Goal: Task Accomplishment & Management: Use online tool/utility

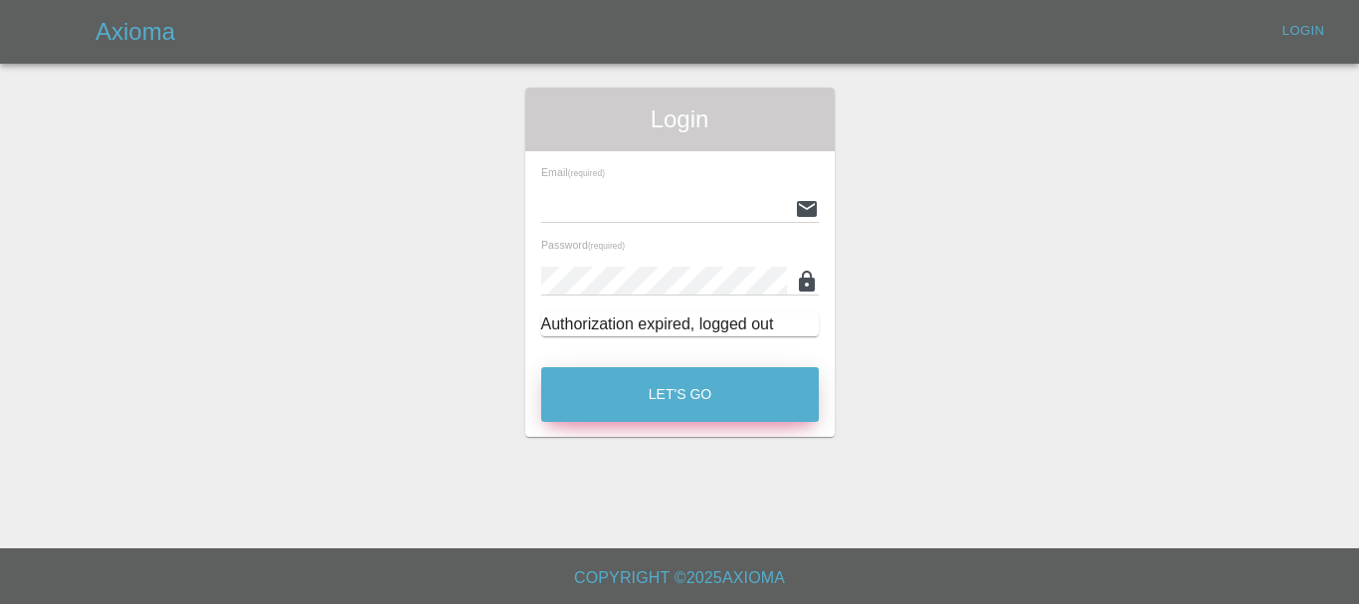
type input "[EMAIL_ADDRESS][DOMAIN_NAME]"
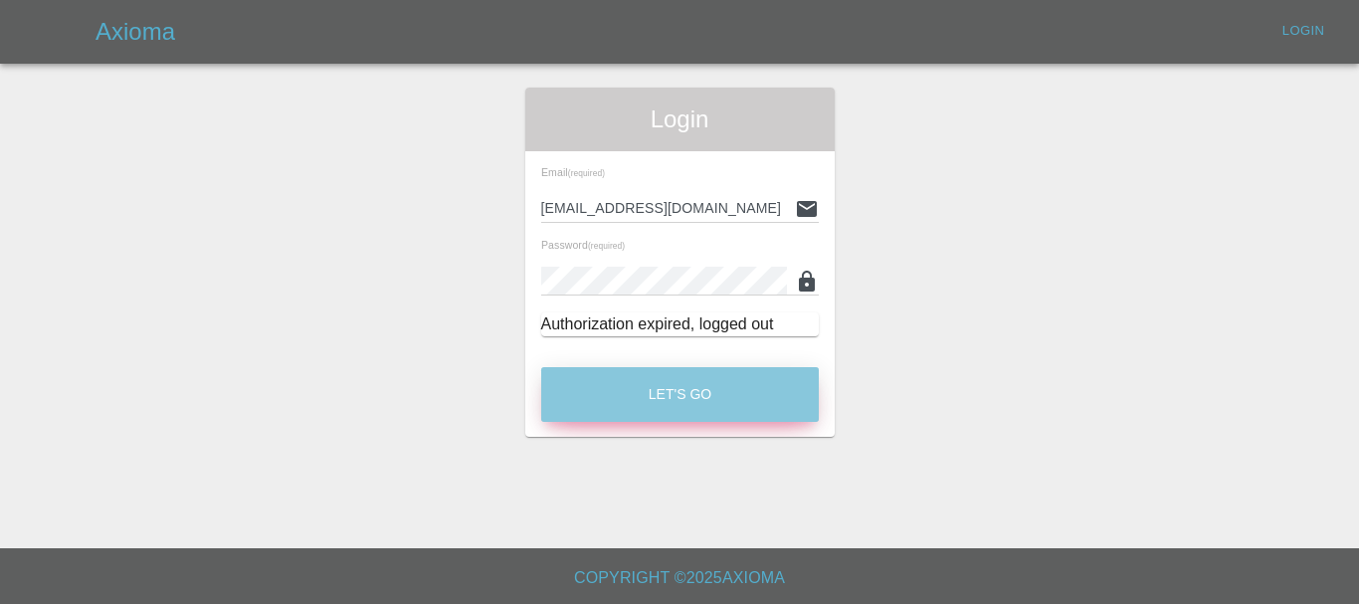
click at [688, 398] on button "Let's Go" at bounding box center [679, 394] width 277 height 55
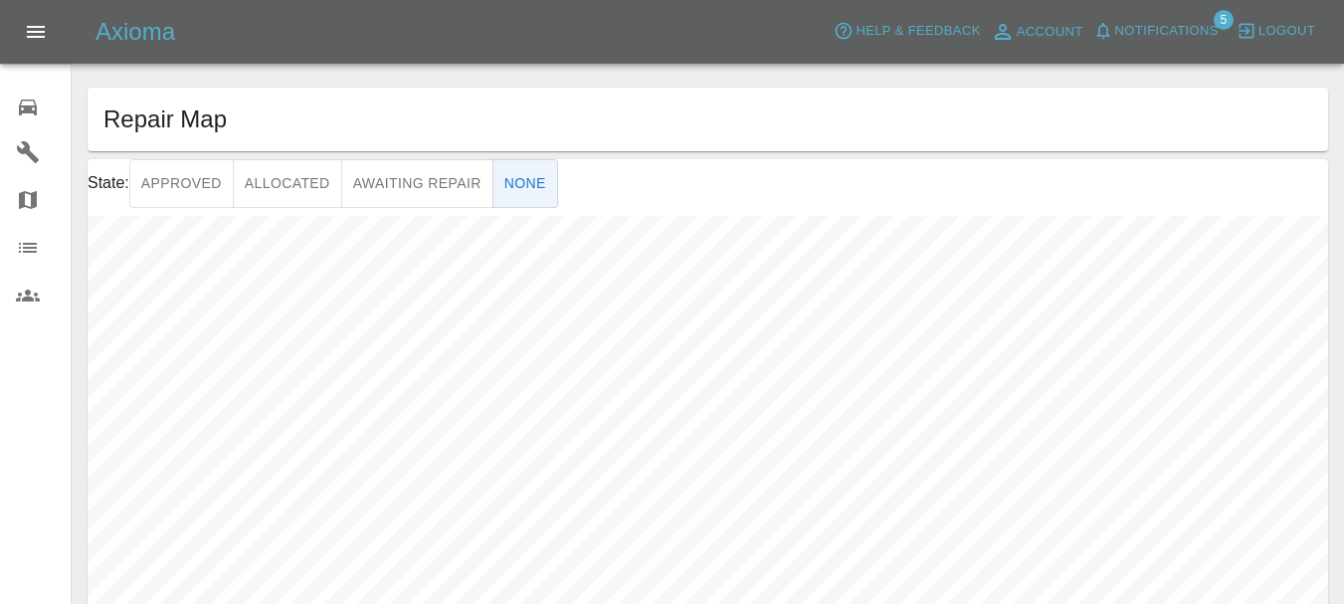
click at [31, 109] on icon at bounding box center [28, 107] width 18 height 16
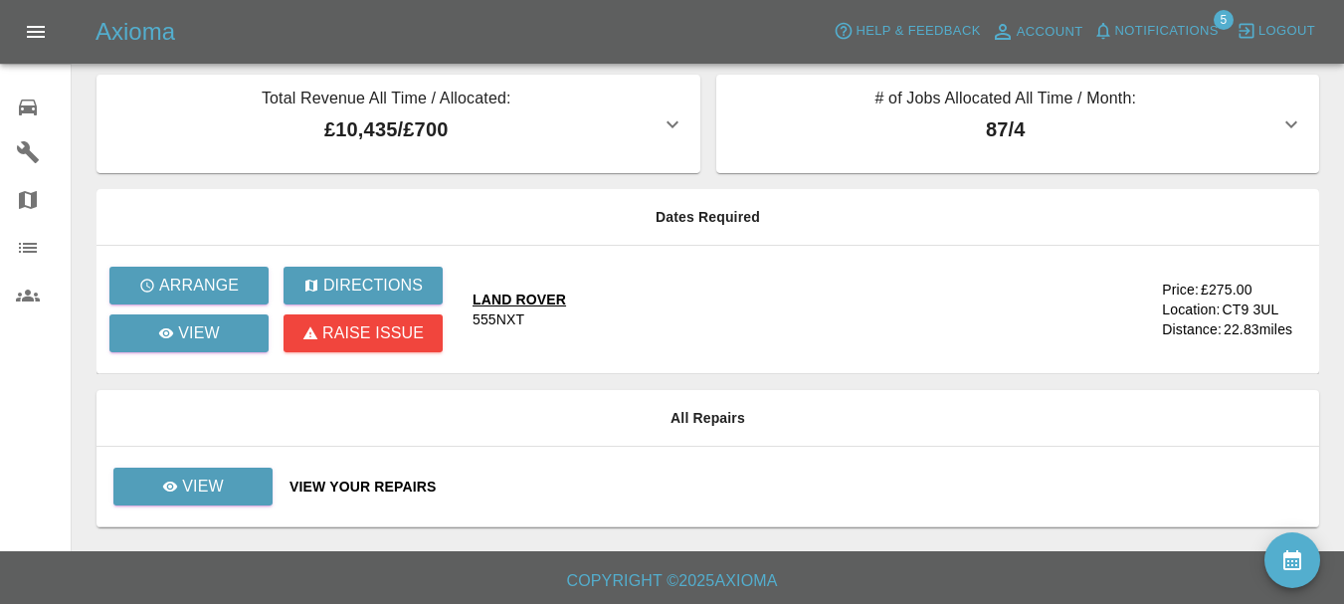
scroll to position [16, 0]
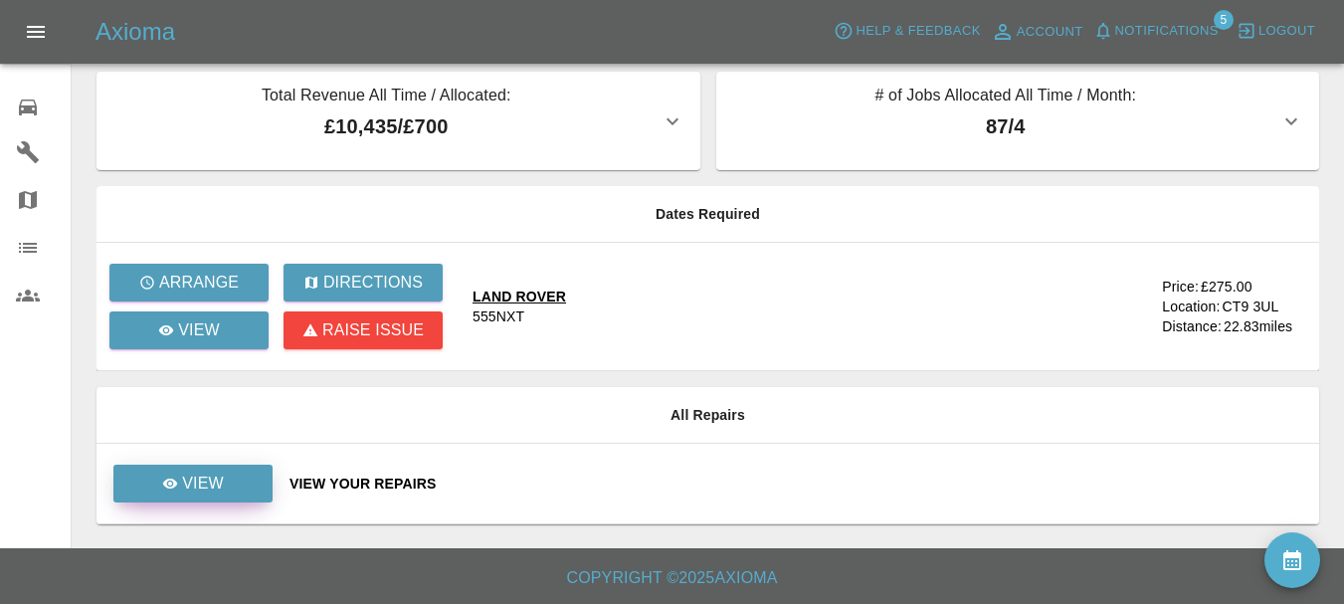
click at [220, 486] on p "View" at bounding box center [203, 483] width 42 height 24
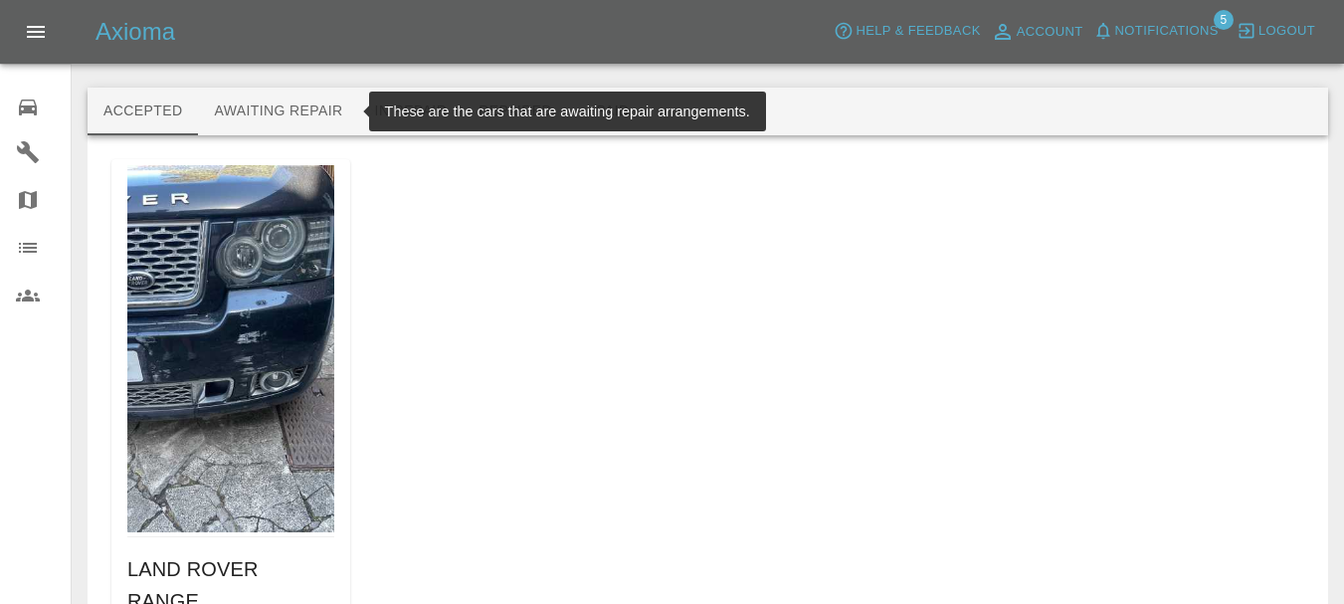
click at [302, 107] on button "Awaiting Repair" at bounding box center [278, 112] width 160 height 48
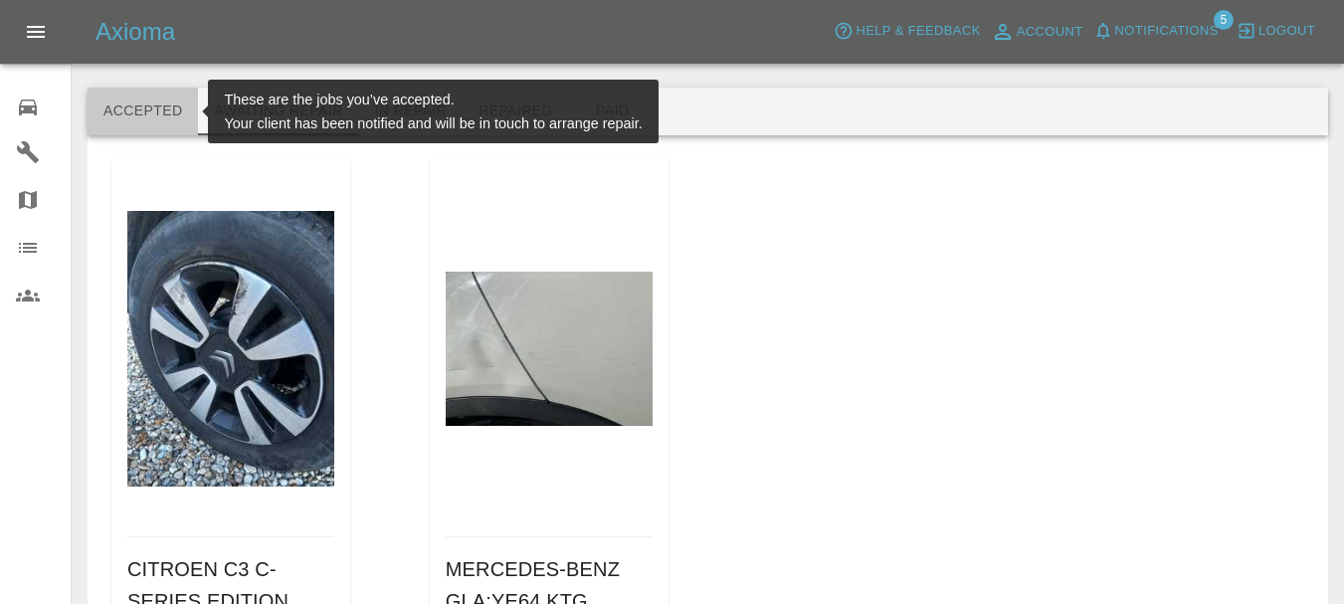
click at [121, 113] on button "Accepted" at bounding box center [143, 112] width 110 height 48
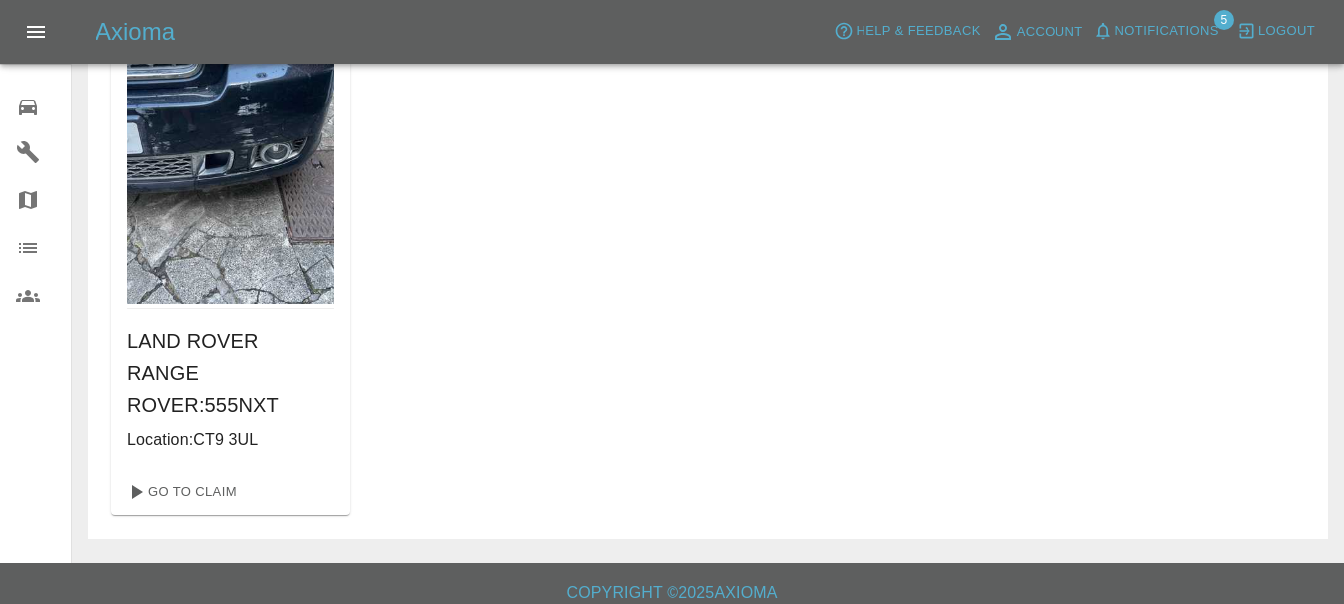
scroll to position [243, 0]
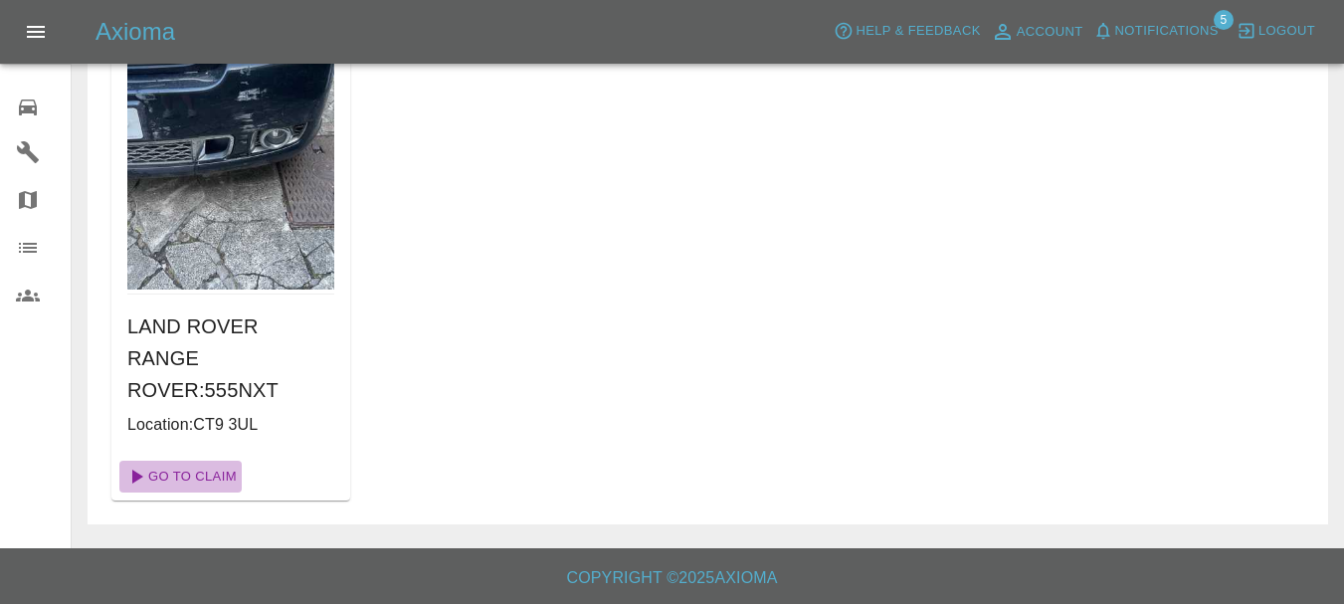
click at [200, 481] on link "Go To Claim" at bounding box center [180, 476] width 122 height 32
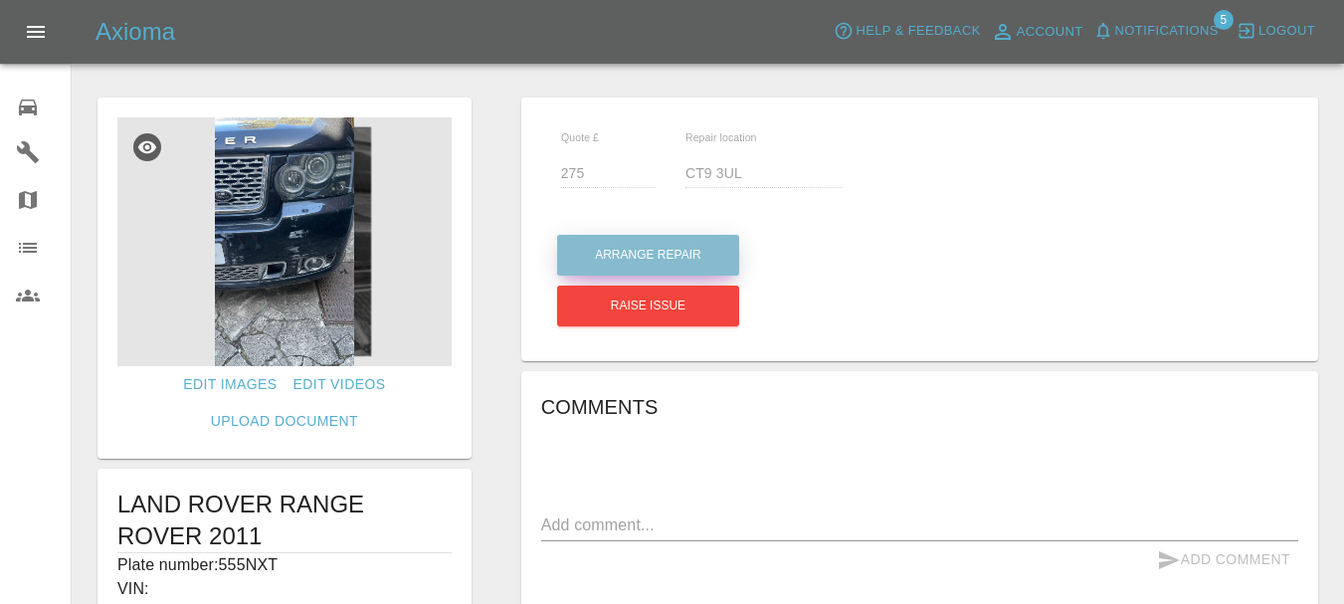
click at [693, 253] on button "Arrange Repair" at bounding box center [648, 255] width 182 height 41
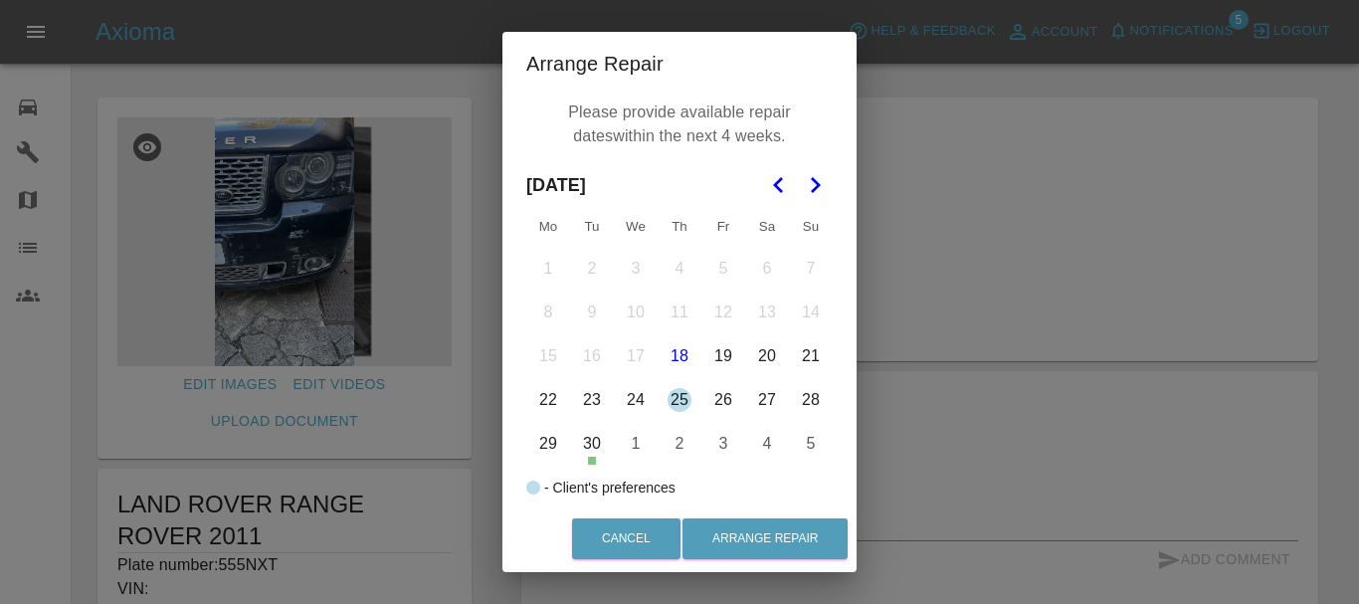
click at [813, 187] on icon "Go to the Next Month" at bounding box center [815, 185] width 24 height 24
click at [586, 305] on button "7" at bounding box center [592, 312] width 42 height 42
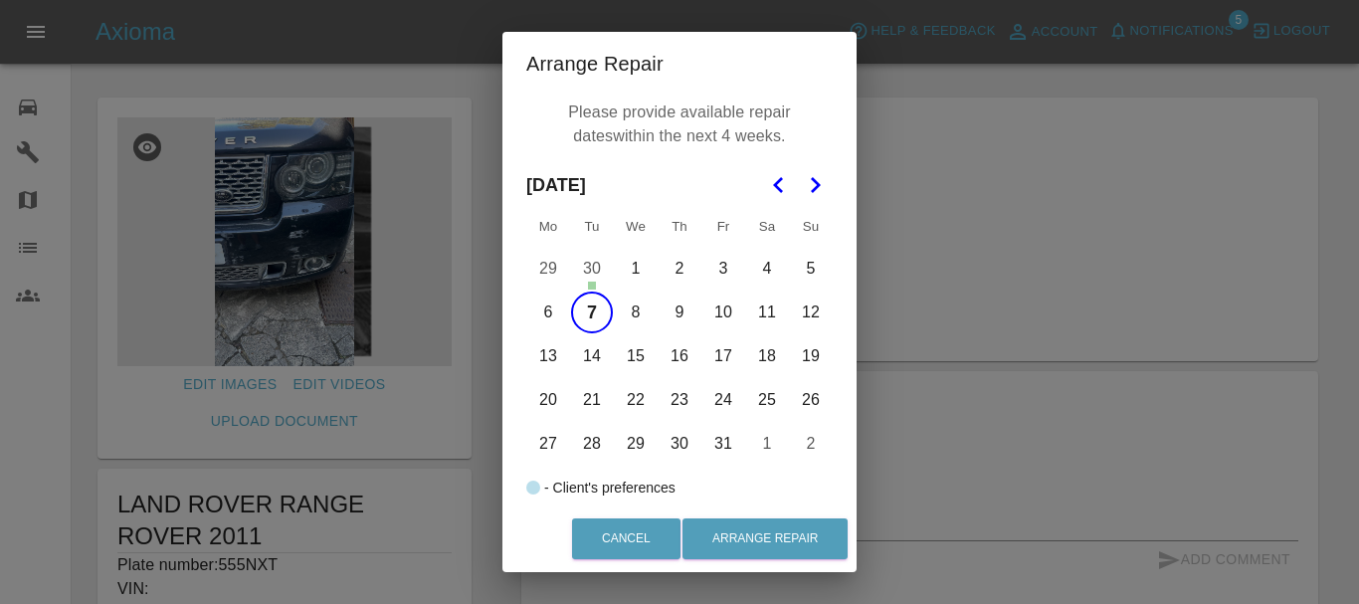
click at [630, 309] on button "8" at bounding box center [636, 312] width 42 height 42
click at [672, 311] on button "9" at bounding box center [679, 312] width 42 height 42
click at [768, 538] on button "Arrange Repair" at bounding box center [764, 538] width 165 height 41
